Goal: Task Accomplishment & Management: Complete application form

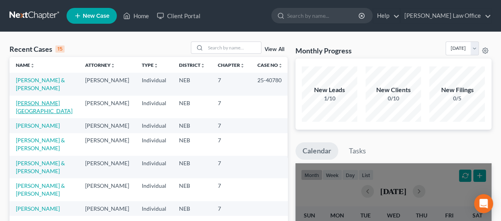
click at [39, 102] on link "[PERSON_NAME][GEOGRAPHIC_DATA]" at bounding box center [44, 107] width 57 height 15
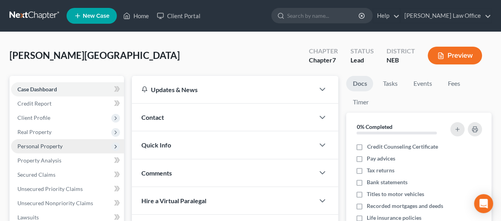
click at [55, 145] on span "Personal Property" at bounding box center [39, 146] width 45 height 7
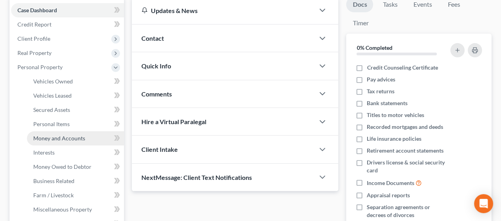
click at [84, 135] on link "Money and Accounts" at bounding box center [75, 139] width 97 height 14
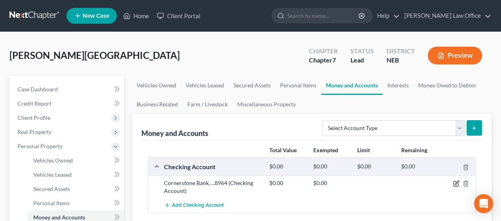
click at [456, 182] on icon "button" at bounding box center [456, 184] width 6 height 6
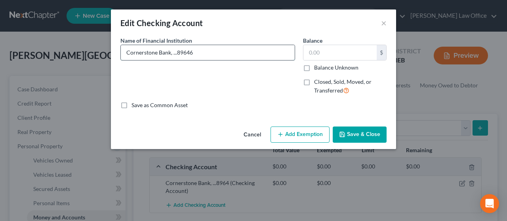
type input "Cornerstone Bank, ...8964"
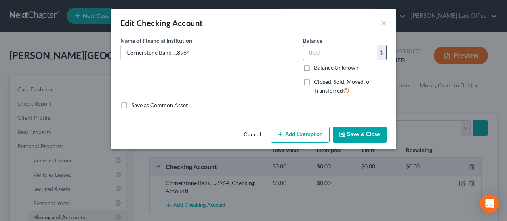
click at [329, 46] on input "text" at bounding box center [340, 52] width 73 height 15
type input "61.07"
click at [304, 136] on button "Add Exemption" at bounding box center [300, 135] width 59 height 17
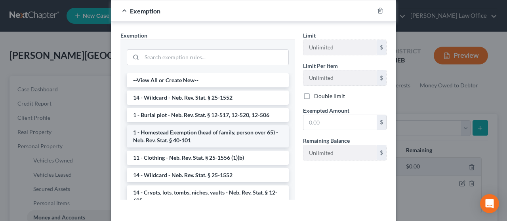
scroll to position [119, 0]
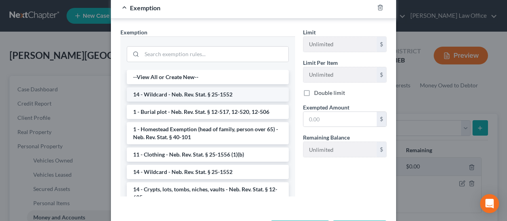
click at [207, 92] on li "14 - Wildcard - Neb. Rev. Stat. § 25-1552" at bounding box center [208, 95] width 162 height 14
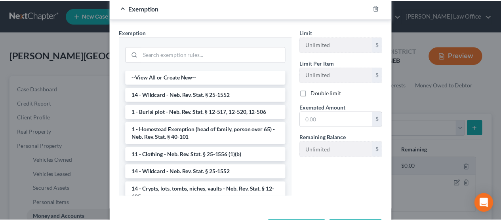
scroll to position [112, 0]
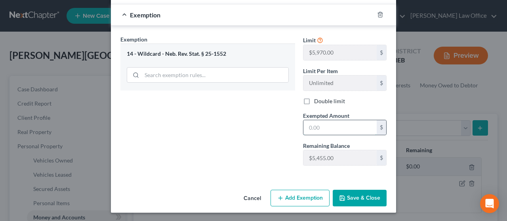
click at [327, 122] on input "text" at bounding box center [340, 127] width 73 height 15
type input "61.07"
click at [359, 195] on button "Save & Close" at bounding box center [360, 198] width 54 height 17
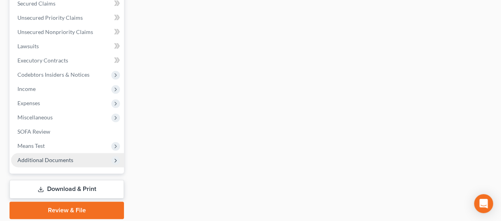
scroll to position [317, 0]
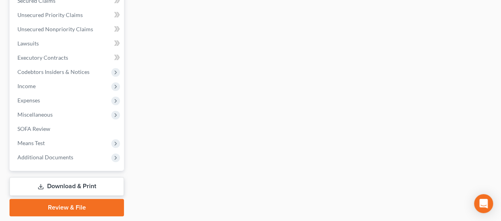
click at [93, 183] on link "Download & Print" at bounding box center [67, 187] width 115 height 19
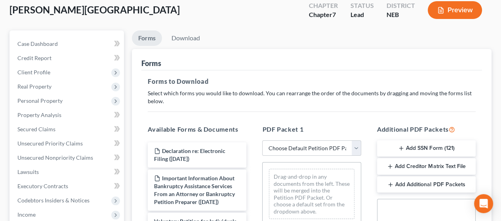
scroll to position [158, 0]
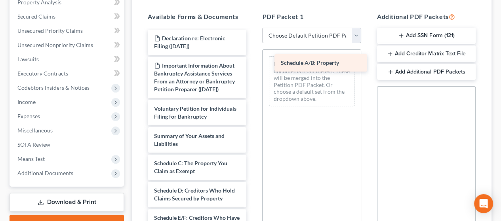
drag, startPoint x: 209, startPoint y: 180, endPoint x: 336, endPoint y: 65, distance: 171.4
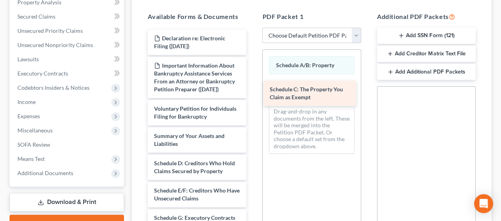
drag, startPoint x: 204, startPoint y: 187, endPoint x: 320, endPoint y: 97, distance: 146.6
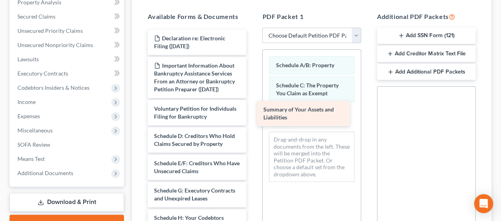
drag, startPoint x: 200, startPoint y: 152, endPoint x: 311, endPoint y: 111, distance: 118.7
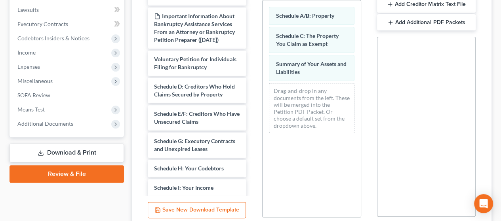
scroll to position [275, 0]
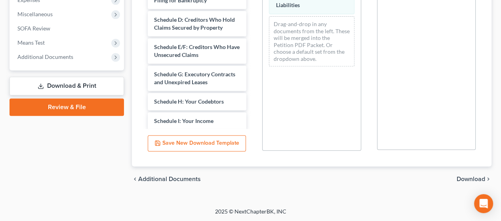
click at [468, 177] on span "Download" at bounding box center [471, 179] width 29 height 6
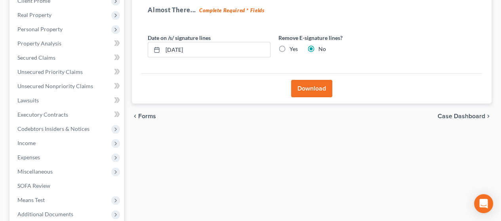
scroll to position [40, 0]
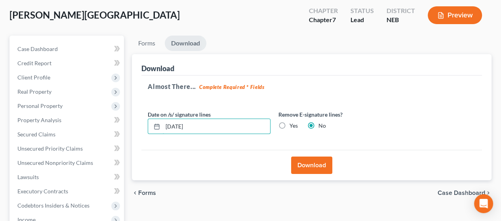
drag, startPoint x: 181, startPoint y: 125, endPoint x: 136, endPoint y: 130, distance: 44.7
click at [136, 130] on div "Download Almost There... Complete Required * Fields Date on /s/ signature lines…" at bounding box center [312, 117] width 360 height 127
drag, startPoint x: 281, startPoint y: 126, endPoint x: 296, endPoint y: 127, distance: 14.7
click at [290, 126] on label "Yes" at bounding box center [294, 126] width 8 height 8
click at [293, 126] on input "Yes" at bounding box center [295, 124] width 5 height 5
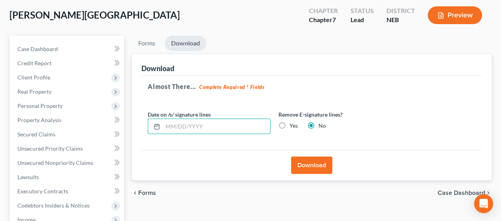
radio input "true"
radio input "false"
click at [316, 164] on button "Download" at bounding box center [311, 165] width 41 height 17
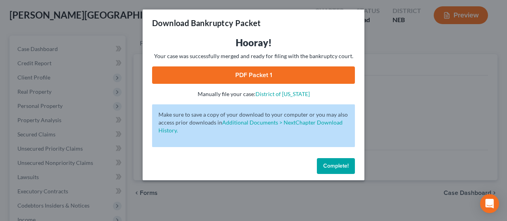
click at [317, 69] on link "PDF Packet 1" at bounding box center [253, 75] width 203 height 17
drag, startPoint x: 336, startPoint y: 166, endPoint x: 331, endPoint y: 164, distance: 5.0
click at [336, 165] on span "Complete!" at bounding box center [335, 166] width 25 height 7
